Goal: Task Accomplishment & Management: Use online tool/utility

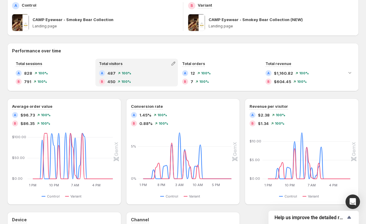
scroll to position [97, 0]
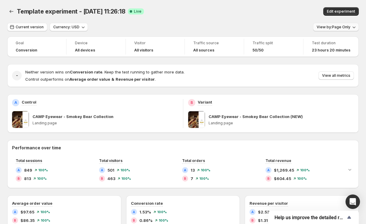
click at [353, 28] on icon "button" at bounding box center [354, 27] width 6 height 6
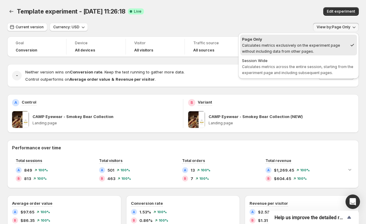
click at [353, 28] on icon "button" at bounding box center [354, 27] width 6 height 6
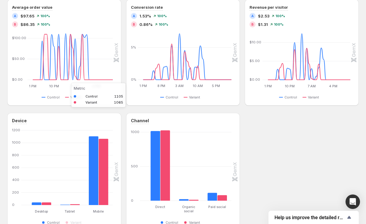
scroll to position [119, 0]
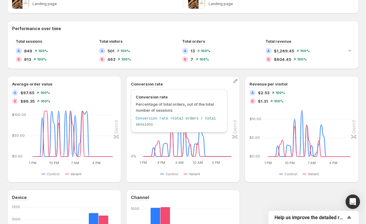
click at [148, 84] on h3 "Conversion rate" at bounding box center [147, 84] width 32 height 6
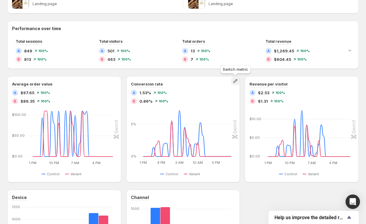
click at [234, 80] on icon "button" at bounding box center [235, 81] width 4 height 4
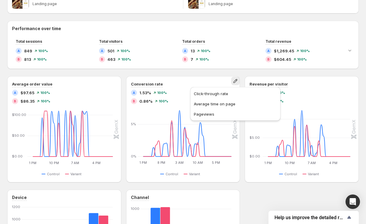
click at [216, 71] on div "Performance over time Total sessions A 849 100 % B 813 100 % Total visitors A 5…" at bounding box center [182, 164] width 351 height 287
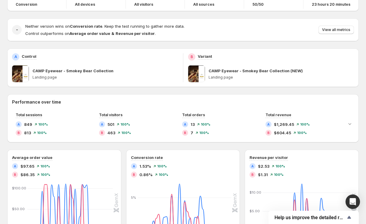
scroll to position [0, 0]
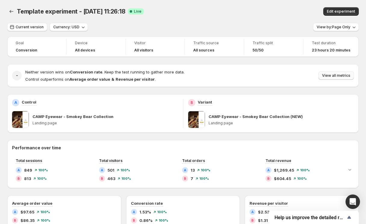
click at [340, 77] on span "View all metrics" at bounding box center [336, 75] width 28 height 5
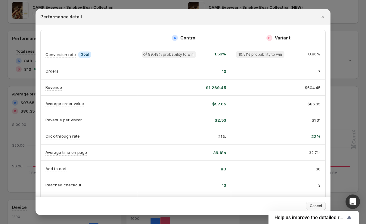
click at [315, 204] on span "Cancel" at bounding box center [315, 205] width 12 height 5
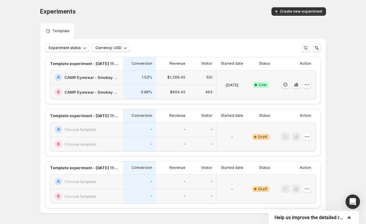
click at [306, 85] on icon "button" at bounding box center [307, 84] width 6 height 6
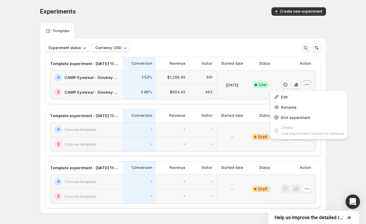
click at [346, 63] on div "Experiments. This page is ready Experiments Create new experiment Template Expe…" at bounding box center [183, 123] width 366 height 246
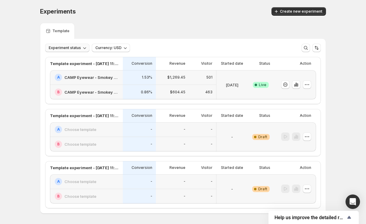
click at [81, 49] on icon "button" at bounding box center [84, 48] width 6 height 6
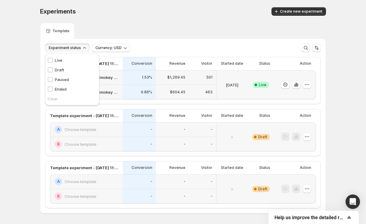
click at [152, 30] on div "Template" at bounding box center [183, 31] width 286 height 16
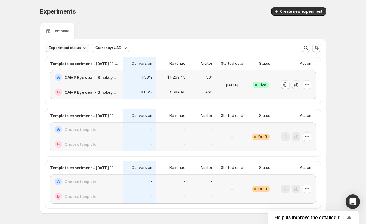
click at [296, 85] on icon "button" at bounding box center [296, 84] width 6 height 6
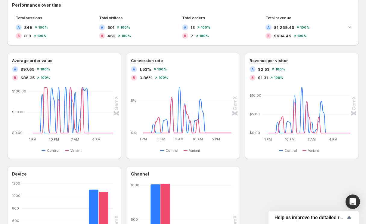
scroll to position [235, 0]
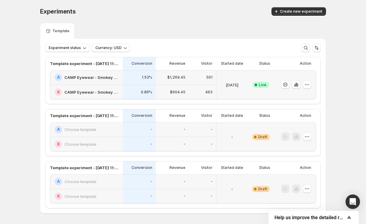
scroll to position [22, 0]
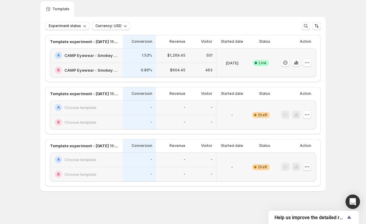
click at [309, 168] on button "button" at bounding box center [306, 166] width 8 height 8
click at [302, 208] on span "Delete" at bounding box center [302, 209] width 12 height 5
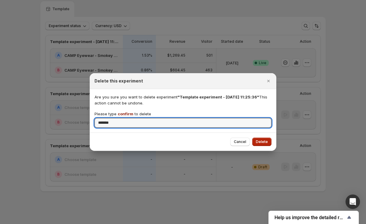
type input "*******"
click at [262, 142] on span "Delete" at bounding box center [262, 141] width 12 height 5
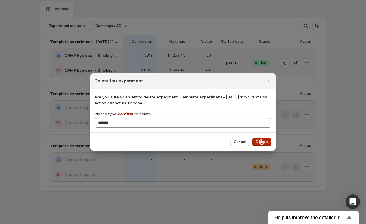
scroll to position [0, 0]
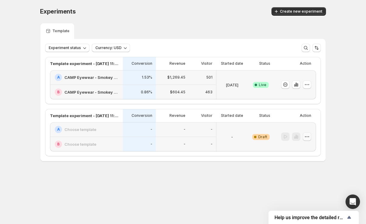
click at [309, 136] on icon "button" at bounding box center [307, 136] width 6 height 6
click at [302, 180] on span "Delete" at bounding box center [302, 179] width 12 height 5
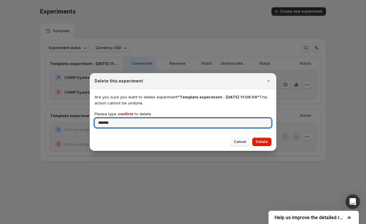
type input "*******"
click at [245, 144] on button "Cancel" at bounding box center [240, 141] width 20 height 8
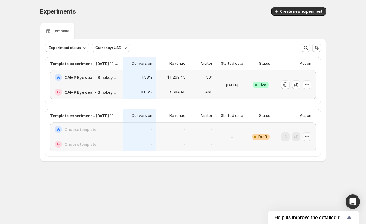
click at [305, 136] on icon "button" at bounding box center [307, 136] width 6 height 6
click at [303, 147] on span "Edit" at bounding box center [299, 148] width 7 height 5
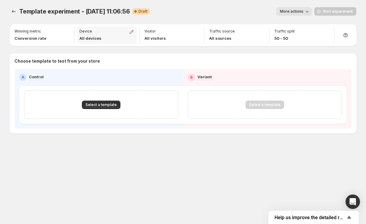
click at [97, 39] on p "All devices" at bounding box center [90, 38] width 22 height 6
click at [15, 11] on icon "Experiments" at bounding box center [14, 11] width 4 height 3
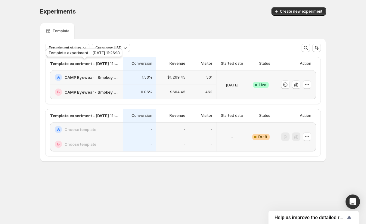
click at [103, 65] on p "Template experiment - [DATE] 11:26:18" at bounding box center [84, 63] width 69 height 6
click at [92, 66] on p "Template experiment - [DATE] 11:26:18" at bounding box center [84, 63] width 69 height 6
click at [299, 84] on button "button" at bounding box center [296, 84] width 8 height 8
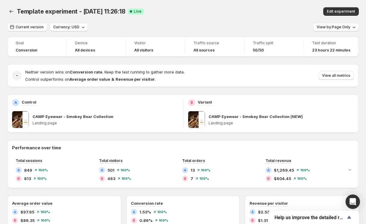
click at [85, 49] on h4 "All devices" at bounding box center [85, 50] width 20 height 5
click at [11, 8] on button "Back" at bounding box center [11, 11] width 8 height 8
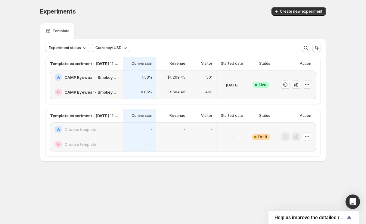
click at [308, 87] on icon "button" at bounding box center [307, 84] width 6 height 6
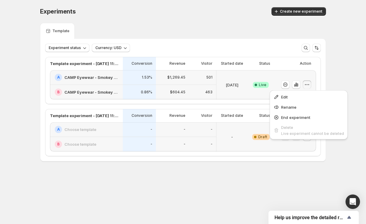
click at [349, 73] on div "Experiments. This page is ready Experiments Create new experiment Template Expe…" at bounding box center [183, 97] width 366 height 194
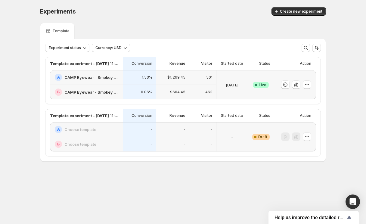
click at [309, 131] on div at bounding box center [293, 136] width 35 height 24
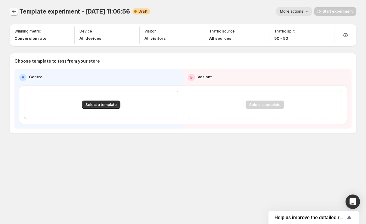
click at [14, 11] on icon "Experiments" at bounding box center [14, 11] width 4 height 3
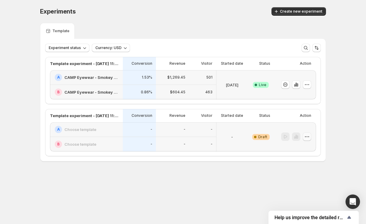
click at [308, 137] on icon "button" at bounding box center [307, 136] width 6 height 6
click at [297, 179] on span "Delete" at bounding box center [302, 179] width 12 height 5
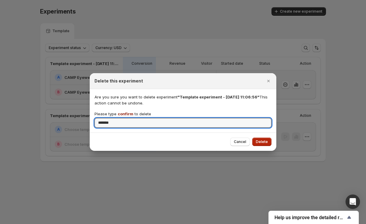
type input "*******"
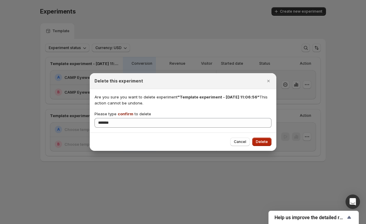
click at [262, 142] on span "Delete" at bounding box center [262, 141] width 12 height 5
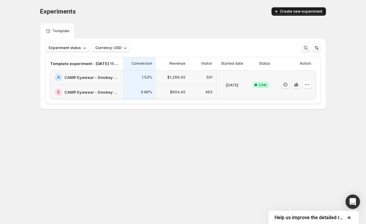
click at [310, 13] on span "Create new experiment" at bounding box center [301, 11] width 42 height 5
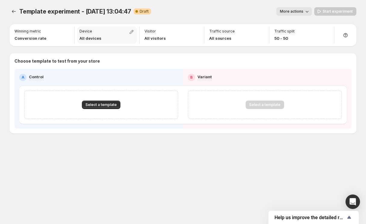
click at [96, 38] on p "All devices" at bounding box center [90, 38] width 22 height 6
click at [131, 33] on icon "button" at bounding box center [131, 32] width 4 height 4
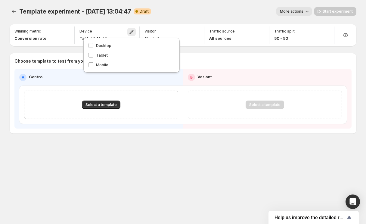
click at [201, 4] on div "Template experiment - [DATE] 13:04:47. This page is ready Template experiment -…" at bounding box center [183, 11] width 346 height 23
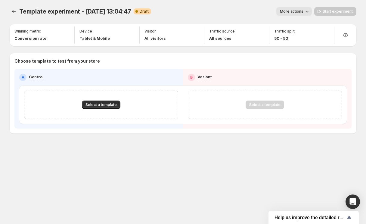
click at [310, 12] on icon "button" at bounding box center [307, 11] width 6 height 6
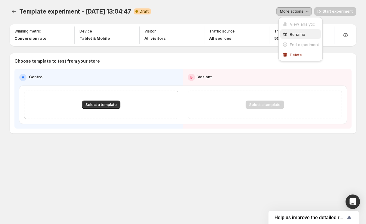
click at [300, 35] on span "Rename" at bounding box center [297, 34] width 15 height 5
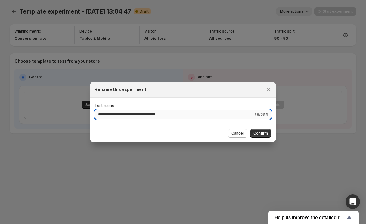
click at [177, 112] on input "**********" at bounding box center [173, 114] width 158 height 10
type input "**********"
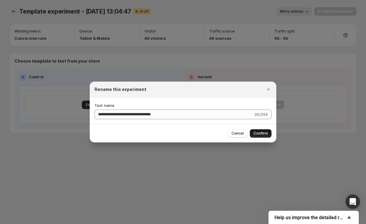
click at [265, 133] on span "Confirm" at bounding box center [260, 133] width 14 height 5
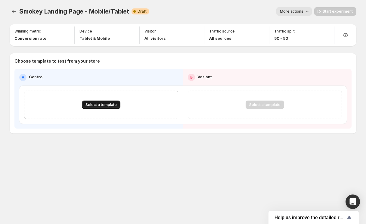
click at [87, 106] on span "Select a template" at bounding box center [100, 104] width 31 height 5
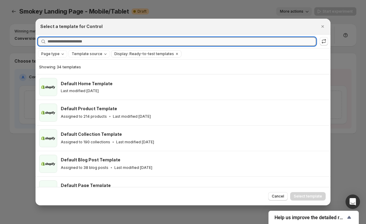
click at [117, 43] on input "Searching all templates" at bounding box center [182, 41] width 268 height 8
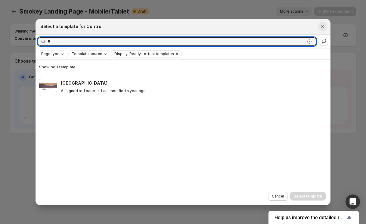
type input "**"
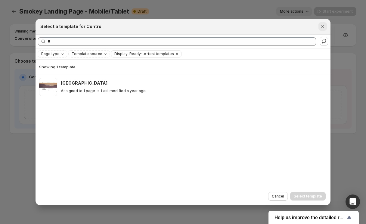
click at [322, 26] on icon "Close" at bounding box center [322, 26] width 6 height 6
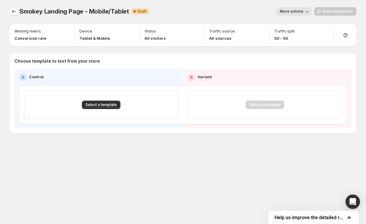
click at [13, 11] on icon "Experiments" at bounding box center [14, 11] width 4 height 3
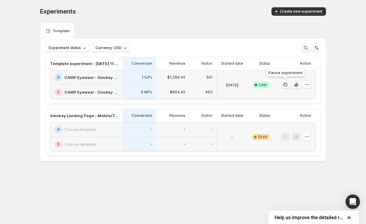
click at [285, 84] on icon "button" at bounding box center [285, 84] width 6 height 6
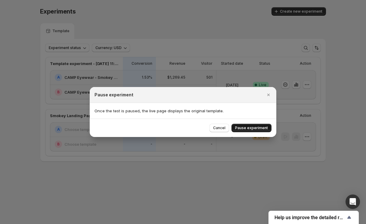
click at [257, 126] on span "Pause experiment" at bounding box center [251, 127] width 33 height 5
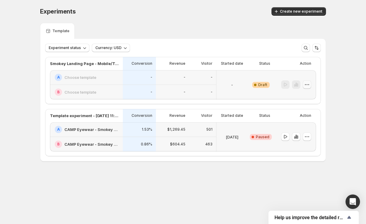
click at [308, 84] on icon "button" at bounding box center [307, 84] width 6 height 6
click at [299, 100] on span "Edit" at bounding box center [310, 97] width 29 height 6
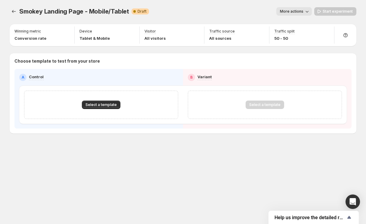
click at [100, 110] on div "Select a template" at bounding box center [101, 104] width 154 height 28
click at [98, 105] on span "Select a template" at bounding box center [100, 104] width 31 height 5
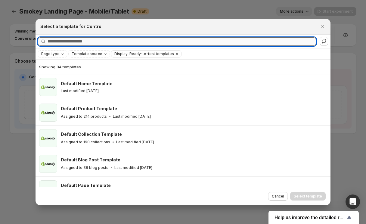
click at [97, 39] on input "Searching all templates" at bounding box center [182, 41] width 268 height 8
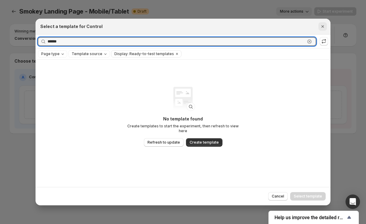
type input "******"
click at [324, 27] on icon "Close" at bounding box center [322, 26] width 6 height 6
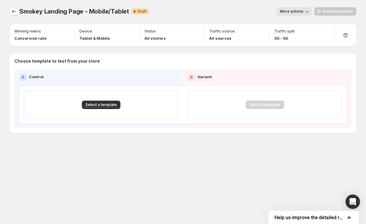
click at [14, 9] on icon "Experiments" at bounding box center [14, 11] width 6 height 6
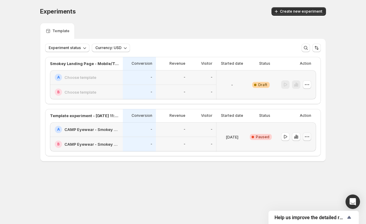
click at [304, 136] on icon "button" at bounding box center [307, 136] width 6 height 6
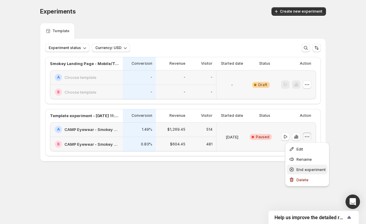
click at [301, 169] on span "End experiment" at bounding box center [310, 169] width 29 height 5
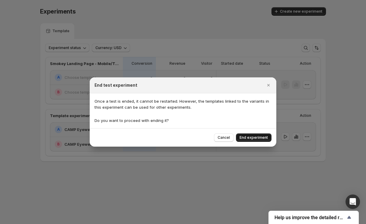
click at [252, 137] on span "End experiment" at bounding box center [253, 137] width 28 height 5
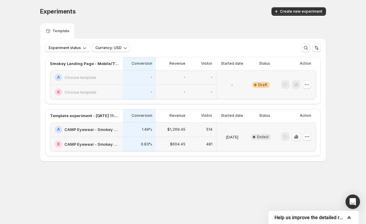
click at [304, 133] on icon "button" at bounding box center [307, 136] width 6 height 6
click at [337, 106] on div "Experiments. This page is ready Experiments Create new experiment Template Expe…" at bounding box center [183, 97] width 366 height 194
click at [306, 84] on icon "button" at bounding box center [306, 84] width 1 height 1
click at [303, 96] on span "Edit" at bounding box center [310, 97] width 29 height 6
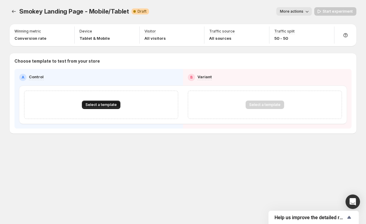
click at [112, 106] on span "Select a template" at bounding box center [100, 104] width 31 height 5
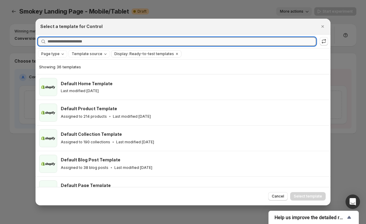
click at [106, 42] on input "Searching all templates" at bounding box center [182, 41] width 268 height 8
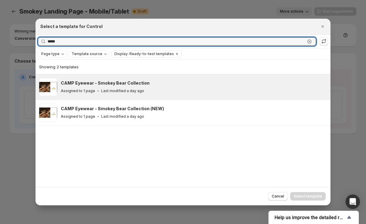
type input "*****"
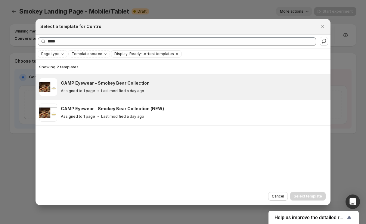
click at [98, 83] on h3 "CAMP Eyewear - Smokey Bear Collection" at bounding box center [105, 83] width 89 height 6
click at [308, 194] on span "Select template" at bounding box center [307, 196] width 28 height 5
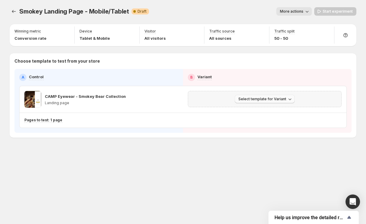
click at [270, 100] on span "Select template for Variant" at bounding box center [262, 99] width 48 height 5
click at [266, 111] on span "Select an existing template" at bounding box center [260, 111] width 51 height 5
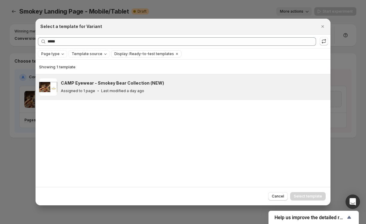
click at [172, 85] on div "CAMP Eyewear - Smokey Bear Collection (NEW)" at bounding box center [193, 83] width 264 height 6
click at [220, 91] on div "Assigned to 1 page Last modified a day ago" at bounding box center [193, 91] width 264 height 6
click at [219, 92] on div "Assigned to 1 page Last modified a day ago" at bounding box center [193, 91] width 264 height 6
click at [305, 196] on span "Select template" at bounding box center [307, 196] width 28 height 5
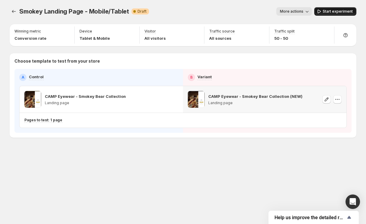
click at [335, 14] on button "Start experiment" at bounding box center [335, 11] width 42 height 8
click at [14, 12] on icon "Experiments" at bounding box center [14, 11] width 6 height 6
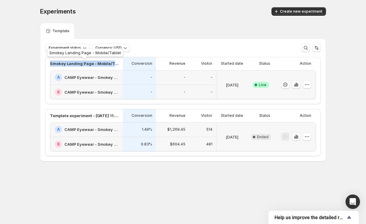
drag, startPoint x: 54, startPoint y: 64, endPoint x: 115, endPoint y: 64, distance: 61.3
click at [115, 64] on div "Smokey Landing Page - Mobile/Tablet Conversion Revenue Visitor Started date Sta…" at bounding box center [182, 80] width 275 height 47
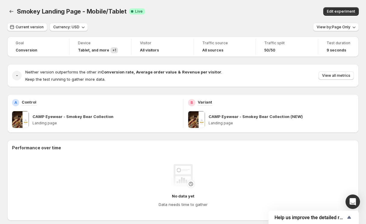
click at [112, 12] on span "Smokey Landing Page - Mobile/Tablet" at bounding box center [72, 11] width 110 height 7
copy span "Smokey Landing Page - Mobile/Tablet"
click at [12, 12] on icon "Back" at bounding box center [11, 11] width 6 height 6
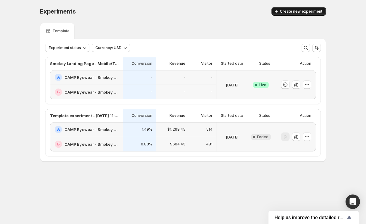
click at [305, 11] on span "Create new experiment" at bounding box center [301, 11] width 42 height 5
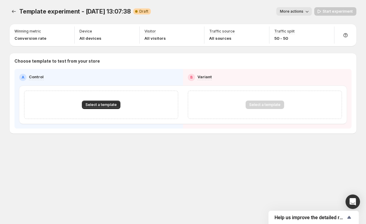
click at [55, 13] on span "Template experiment - [DATE] 13:07:38" at bounding box center [75, 11] width 112 height 7
click at [299, 11] on span "More actions" at bounding box center [291, 11] width 23 height 5
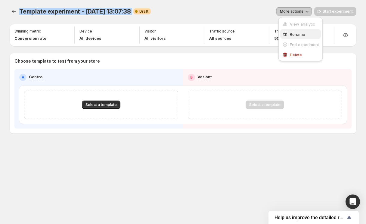
click at [293, 33] on span "Rename" at bounding box center [297, 34] width 15 height 5
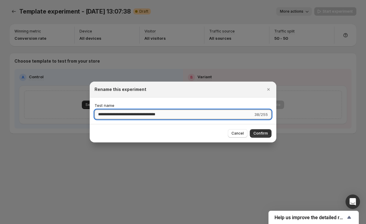
click at [170, 112] on input "**********" at bounding box center [173, 114] width 158 height 10
drag, startPoint x: 144, startPoint y: 113, endPoint x: 185, endPoint y: 113, distance: 41.5
click at [185, 113] on input "**********" at bounding box center [173, 114] width 158 height 10
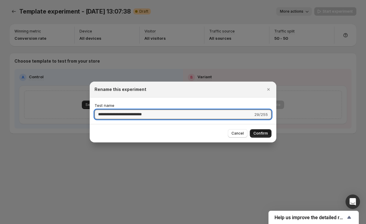
type input "**********"
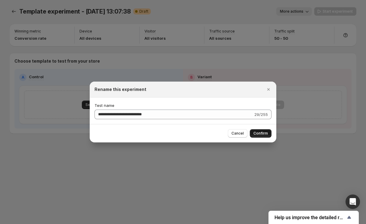
click at [267, 133] on span "Confirm" at bounding box center [260, 133] width 14 height 5
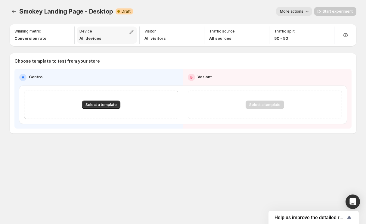
click at [93, 36] on p "All devices" at bounding box center [90, 38] width 22 height 6
click at [135, 31] on div at bounding box center [132, 33] width 8 height 8
click at [131, 31] on icon "button" at bounding box center [131, 32] width 4 height 4
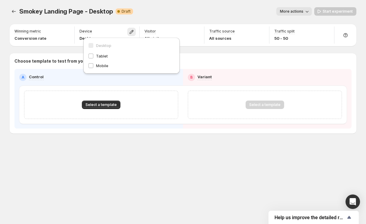
click at [161, 8] on div "More actions" at bounding box center [225, 11] width 174 height 8
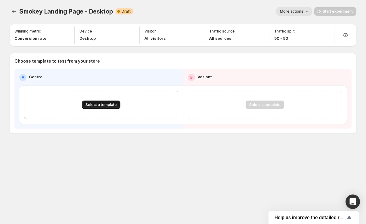
click at [111, 106] on span "Select a template" at bounding box center [100, 104] width 31 height 5
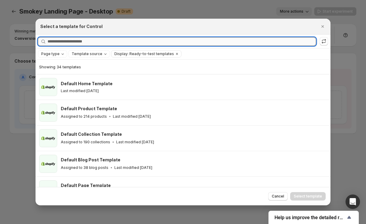
click at [109, 43] on input "Searching all templates" at bounding box center [182, 41] width 268 height 8
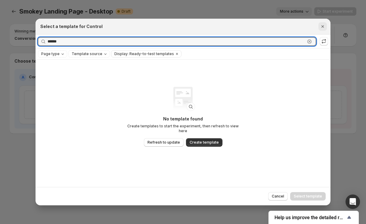
type input "******"
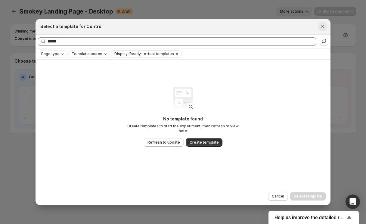
click at [320, 27] on icon "Close" at bounding box center [322, 26] width 6 height 6
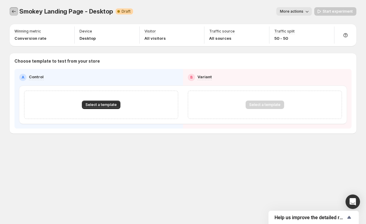
click at [16, 11] on icon "Experiments" at bounding box center [14, 11] width 4 height 3
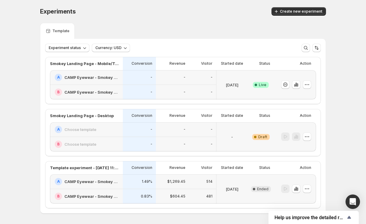
scroll to position [22, 0]
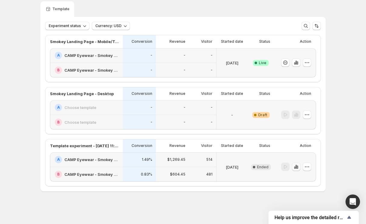
click at [296, 166] on icon "button" at bounding box center [296, 167] width 6 height 6
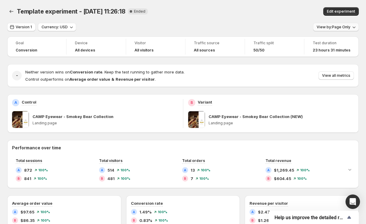
click at [348, 25] on span "View by: Page Only" at bounding box center [333, 27] width 34 height 5
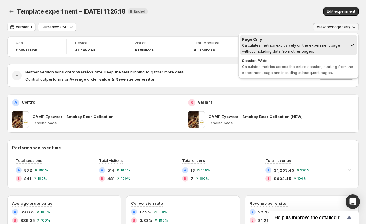
click at [348, 25] on span "View by: Page Only" at bounding box center [333, 27] width 34 height 5
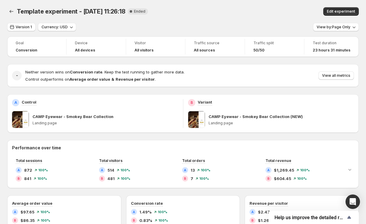
click at [238, 7] on div "Template experiment - [DATE] 11:26:18 New Complete Ended Edit experiment" at bounding box center [182, 11] width 351 height 8
click at [237, 26] on div "Version 1 Currency: USD View by: Page Only" at bounding box center [182, 27] width 351 height 9
click at [11, 11] on icon "Back" at bounding box center [11, 11] width 6 height 6
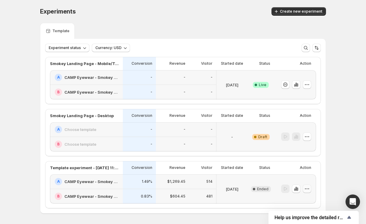
click at [307, 190] on icon "button" at bounding box center [307, 188] width 6 height 6
click at [305, 153] on span "Rename" at bounding box center [303, 155] width 15 height 5
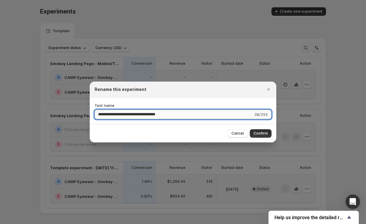
click at [184, 110] on input "**********" at bounding box center [173, 114] width 158 height 10
drag, startPoint x: 143, startPoint y: 114, endPoint x: 188, endPoint y: 114, distance: 45.1
click at [188, 114] on input "**********" at bounding box center [173, 114] width 158 height 10
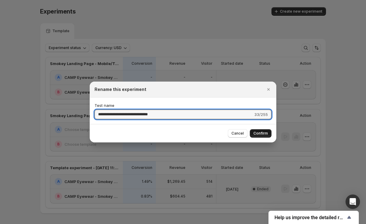
type input "**********"
click at [269, 132] on button "Confirm" at bounding box center [261, 133] width 22 height 8
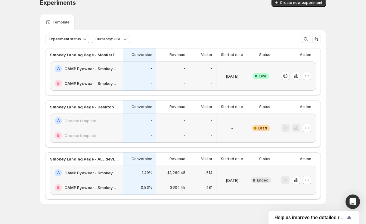
scroll to position [22, 0]
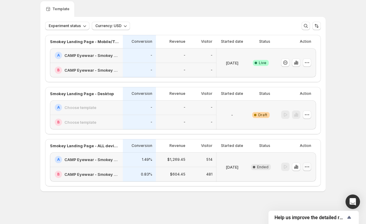
click at [308, 167] on icon "button" at bounding box center [307, 167] width 6 height 6
click at [302, 180] on span "Edit" at bounding box center [299, 178] width 7 height 5
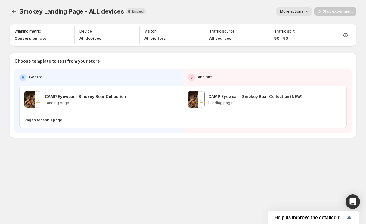
click at [345, 169] on div "Smokey Landing Page - ALL devices. This page is ready Smokey Landing Page - ALL…" at bounding box center [182, 85] width 361 height 170
click at [268, 5] on div "Smokey Landing Page - ALL devices. This page is ready Smokey Landing Page - ALL…" at bounding box center [183, 11] width 346 height 23
click at [337, 13] on div "Start experiment" at bounding box center [335, 11] width 42 height 8
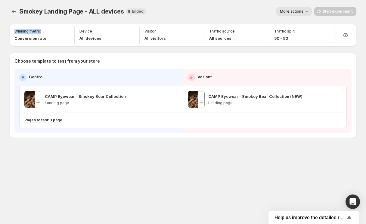
click at [337, 13] on div "Start experiment" at bounding box center [335, 11] width 42 height 8
click at [14, 10] on icon "Experiments" at bounding box center [14, 11] width 6 height 6
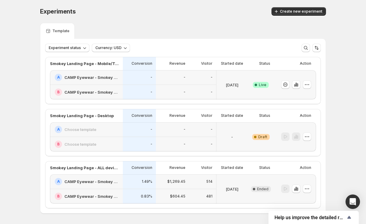
scroll to position [22, 0]
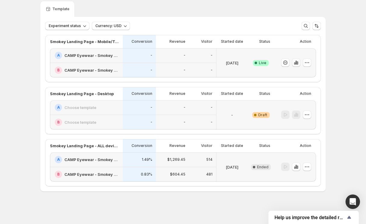
click at [296, 63] on icon "button" at bounding box center [295, 63] width 1 height 4
